Goal: Information Seeking & Learning: Learn about a topic

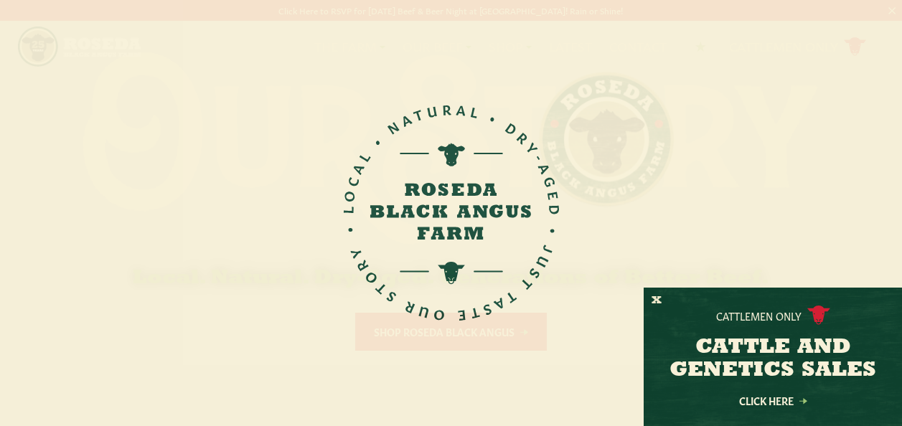
scroll to position [215, 0]
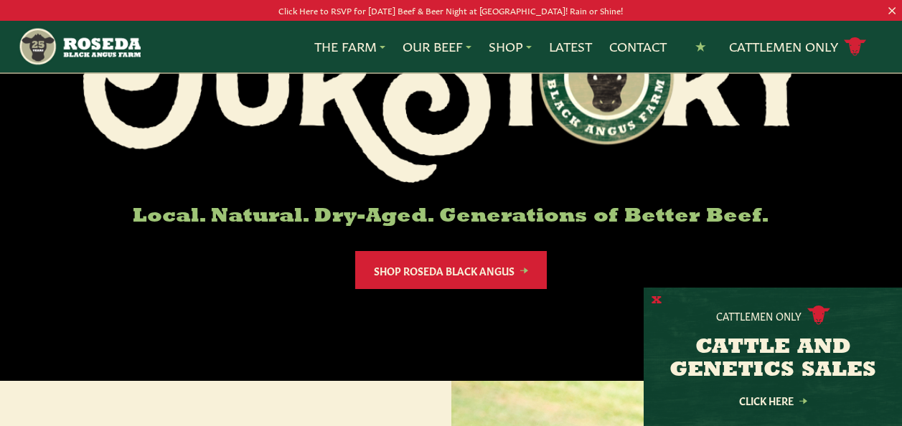
click at [652, 300] on button "X" at bounding box center [657, 301] width 10 height 15
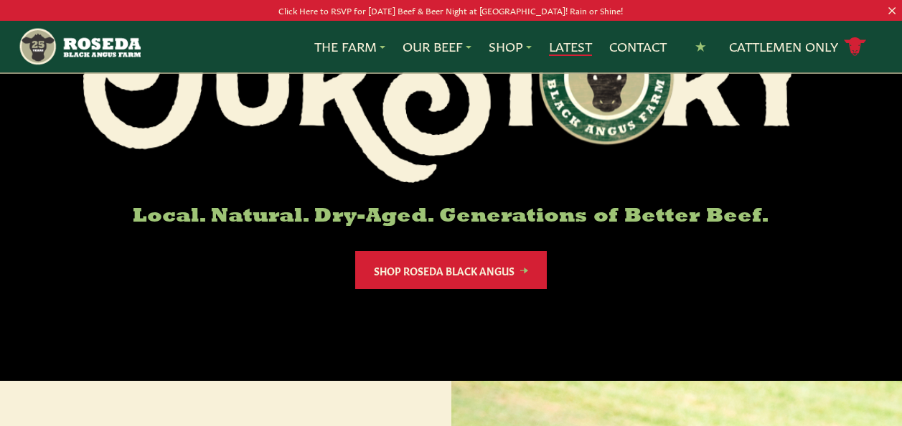
click at [571, 44] on link "Latest" at bounding box center [570, 46] width 43 height 19
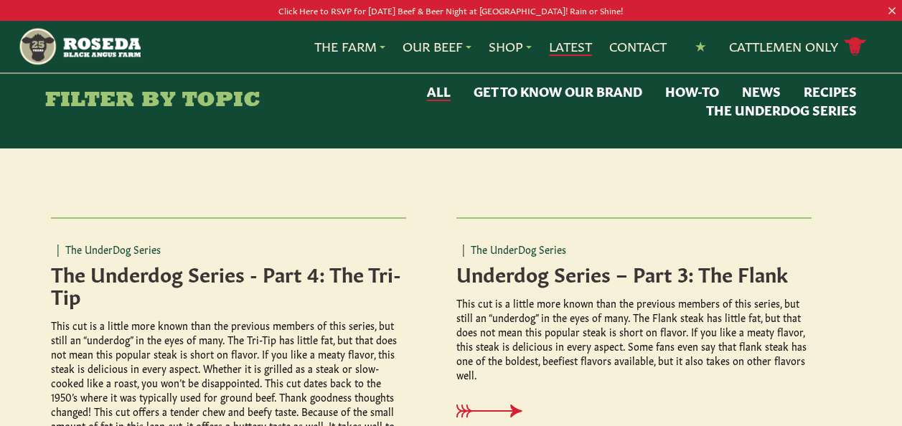
scroll to position [287, 0]
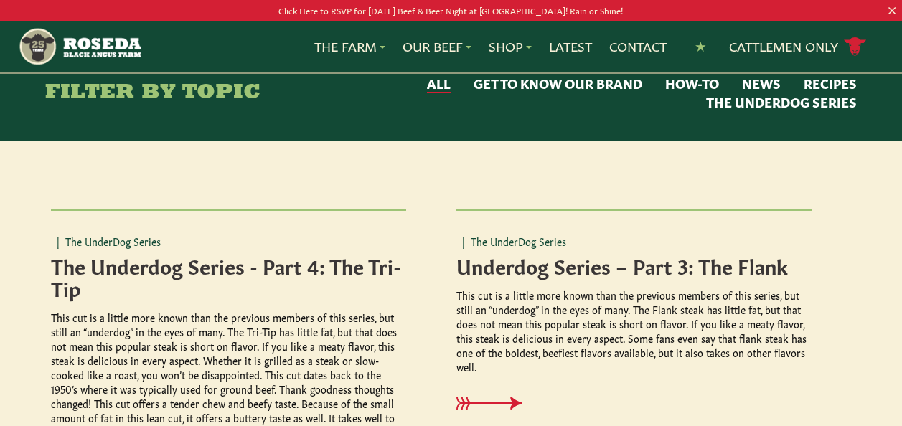
click at [768, 81] on button "News" at bounding box center [761, 84] width 39 height 19
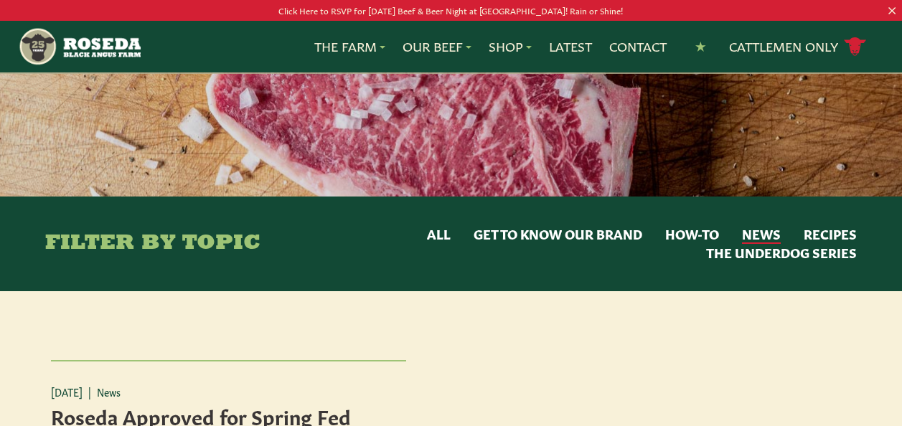
scroll to position [144, 0]
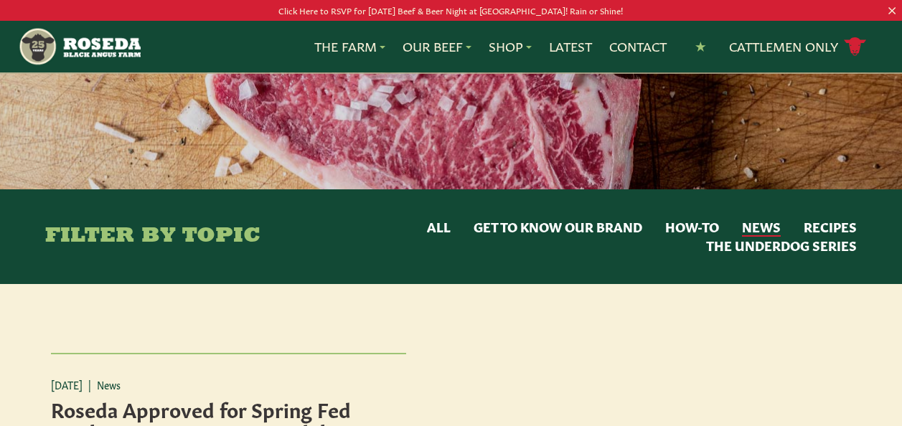
click at [440, 228] on button "All" at bounding box center [439, 227] width 24 height 19
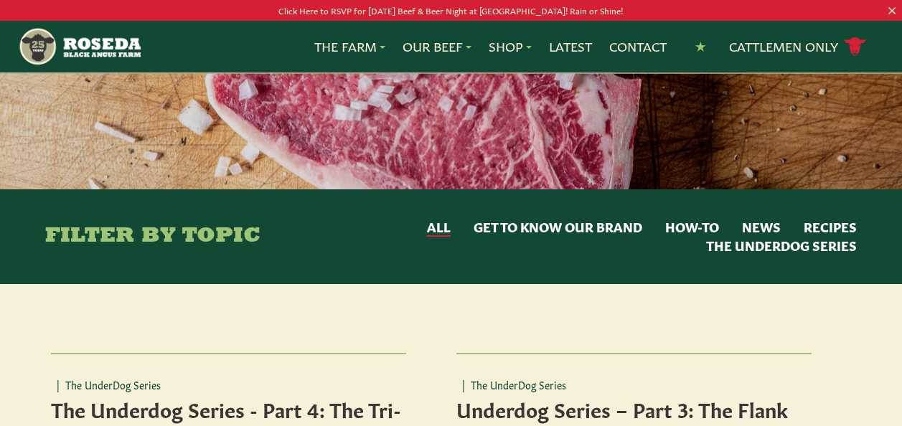
click at [535, 224] on button "Get to Know Our Brand" at bounding box center [558, 227] width 169 height 19
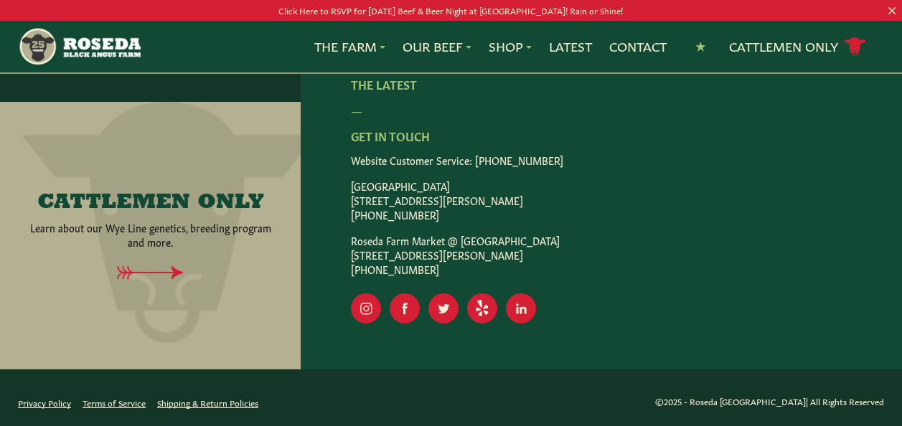
scroll to position [1578, 0]
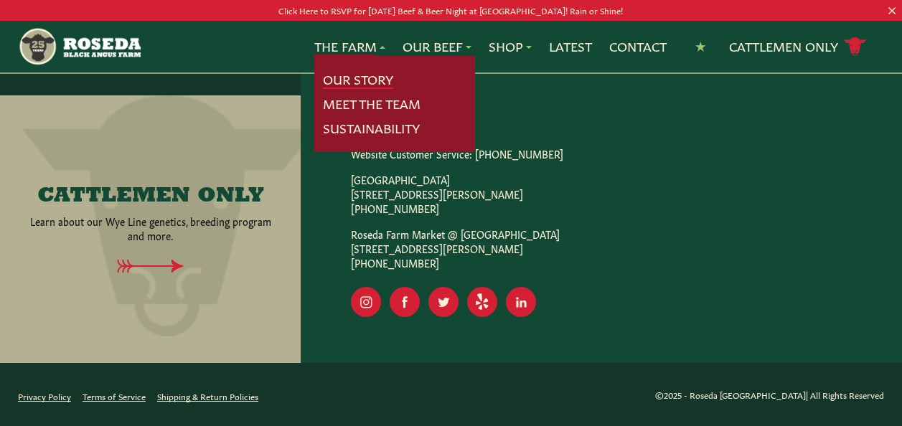
click at [362, 81] on link "Our Story" at bounding box center [358, 79] width 70 height 19
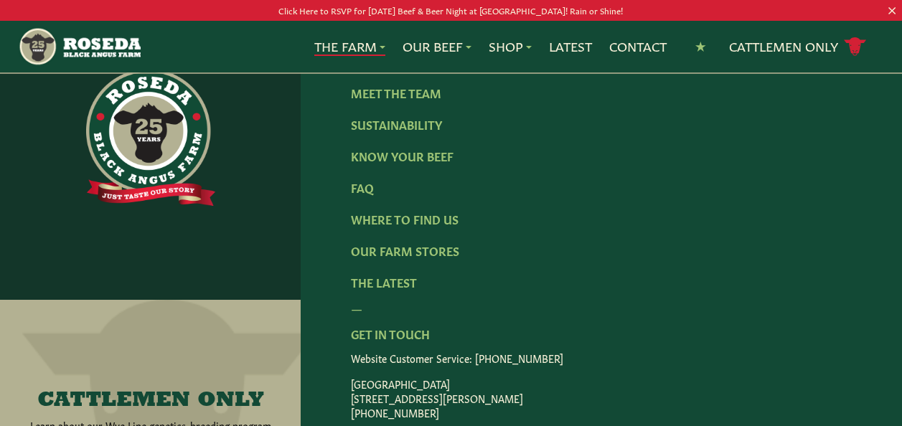
scroll to position [4378, 0]
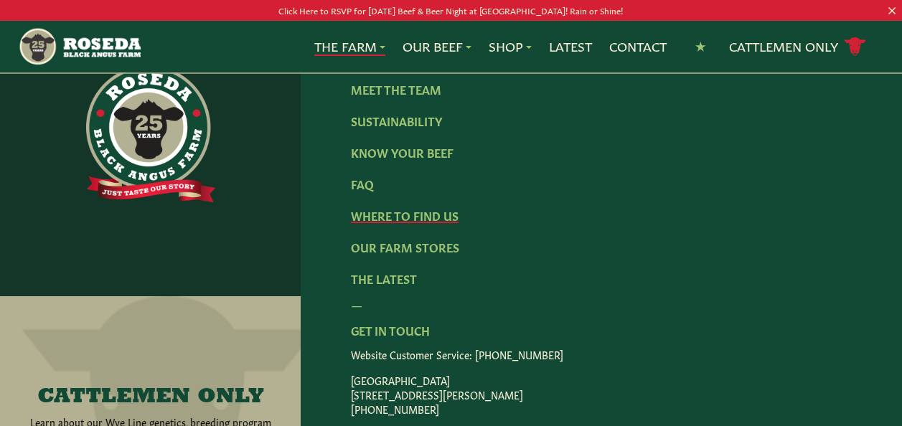
click at [423, 207] on link "Where To Find Us" at bounding box center [405, 215] width 108 height 16
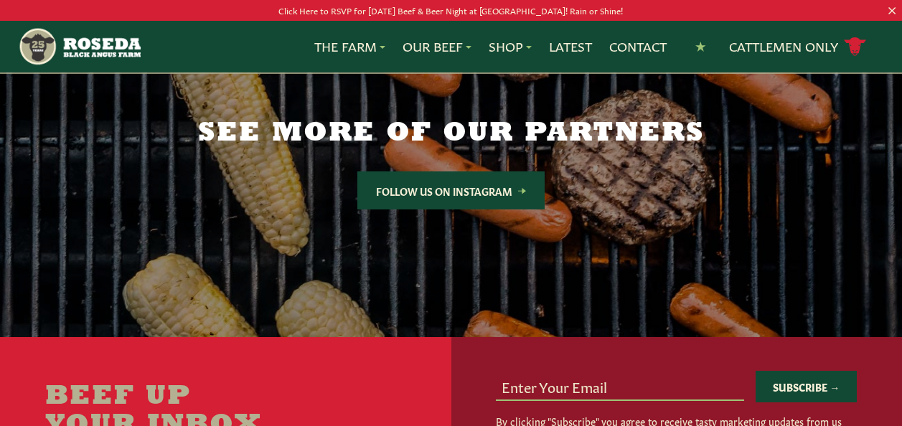
scroll to position [2225, 0]
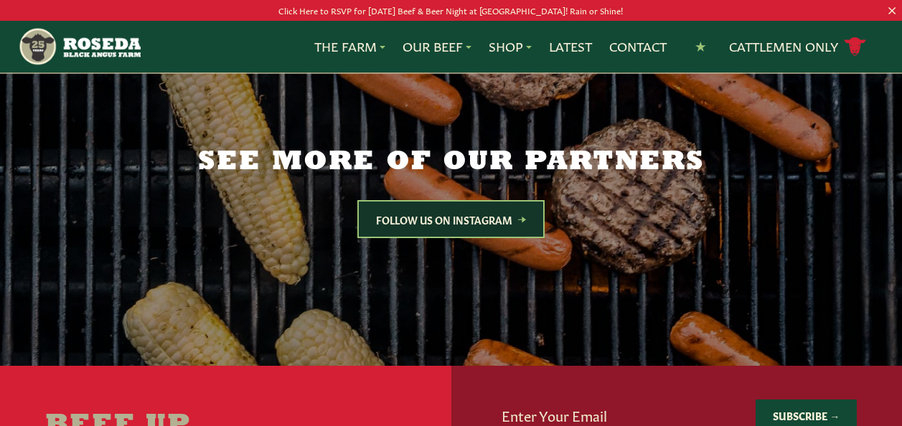
click at [441, 215] on link "Follow Us on Instagram" at bounding box center [450, 219] width 187 height 38
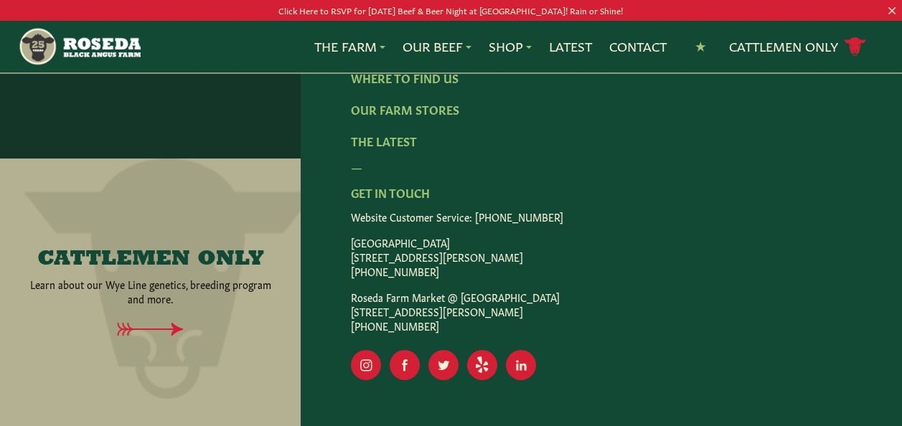
scroll to position [2943, 0]
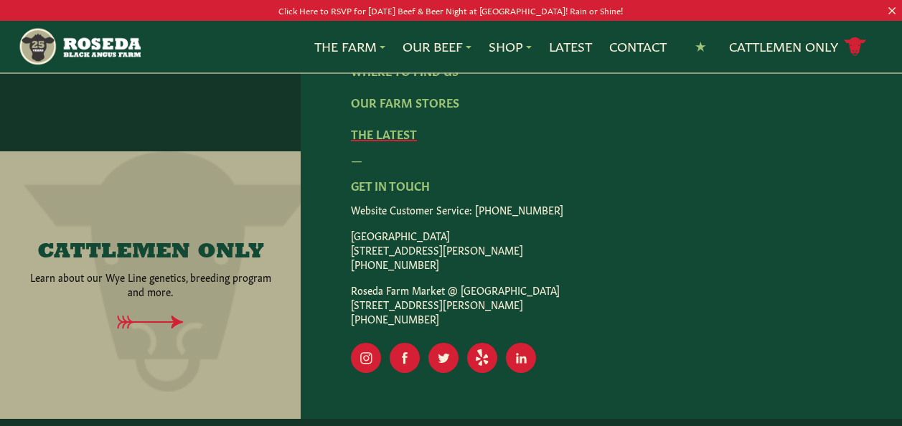
click at [400, 130] on link "The Latest" at bounding box center [384, 134] width 66 height 16
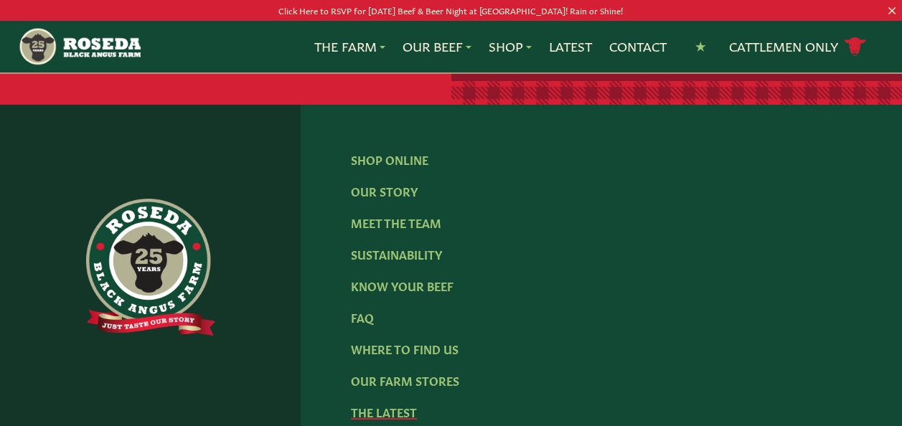
scroll to position [3277, 0]
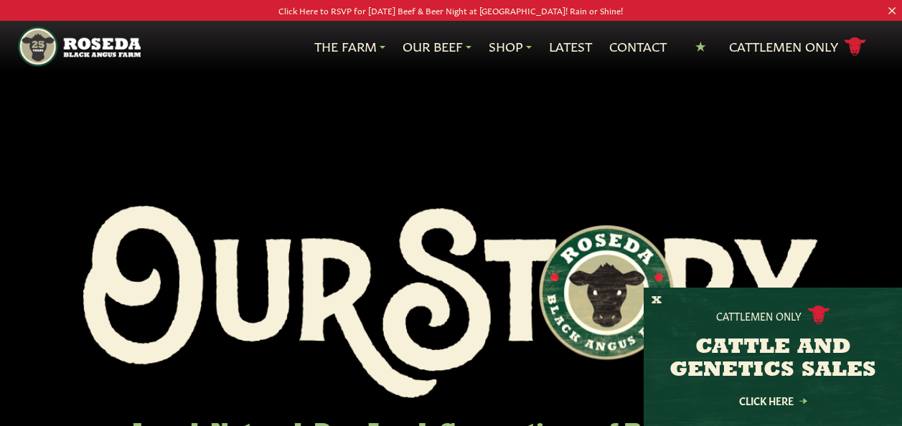
click at [650, 296] on div "Cattlemen Only CATTLE AND GENETICS SALES Click Here" at bounding box center [773, 357] width 258 height 139
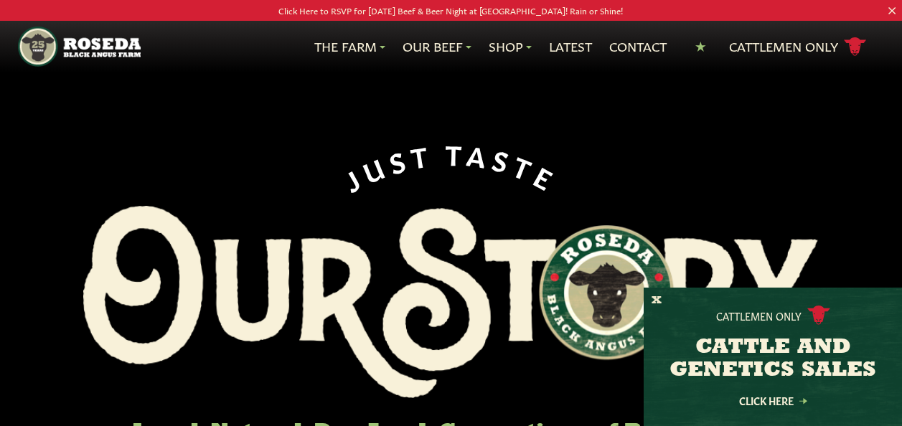
drag, startPoint x: 657, startPoint y: 300, endPoint x: 642, endPoint y: 295, distance: 15.9
click at [657, 300] on button "X" at bounding box center [657, 301] width 10 height 15
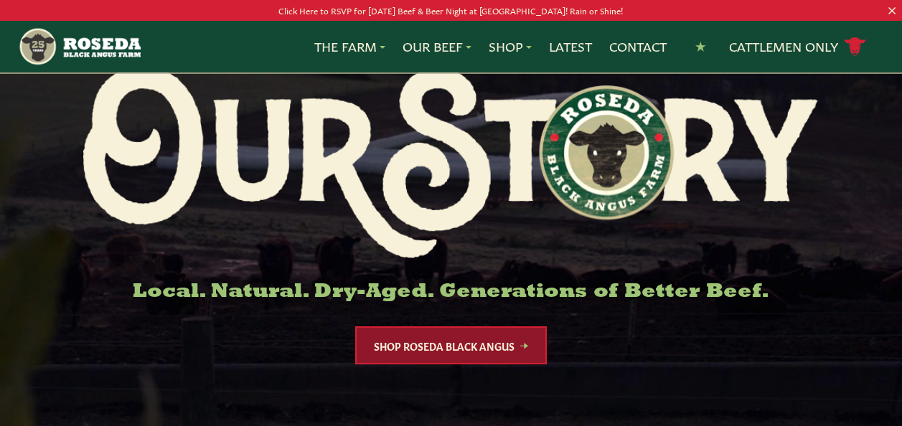
scroll to position [287, 0]
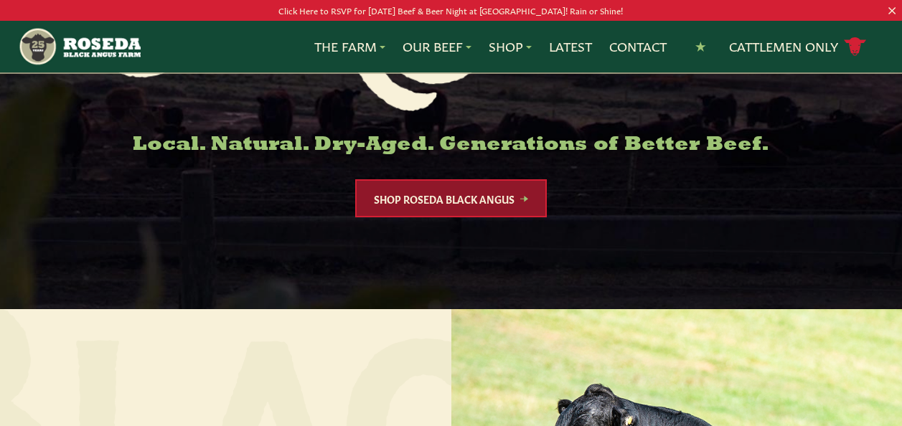
click at [448, 209] on link "Shop Roseda Black Angus" at bounding box center [451, 198] width 192 height 38
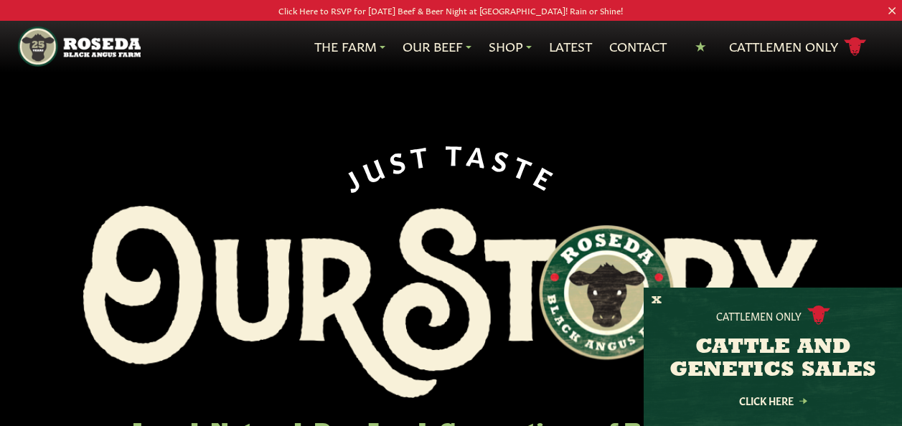
click at [464, 9] on p "Click Here to RSVP for [DATE] Beef & Beer Night at [GEOGRAPHIC_DATA]! Rain or S…" at bounding box center [451, 10] width 812 height 15
